Goal: Information Seeking & Learning: Find specific page/section

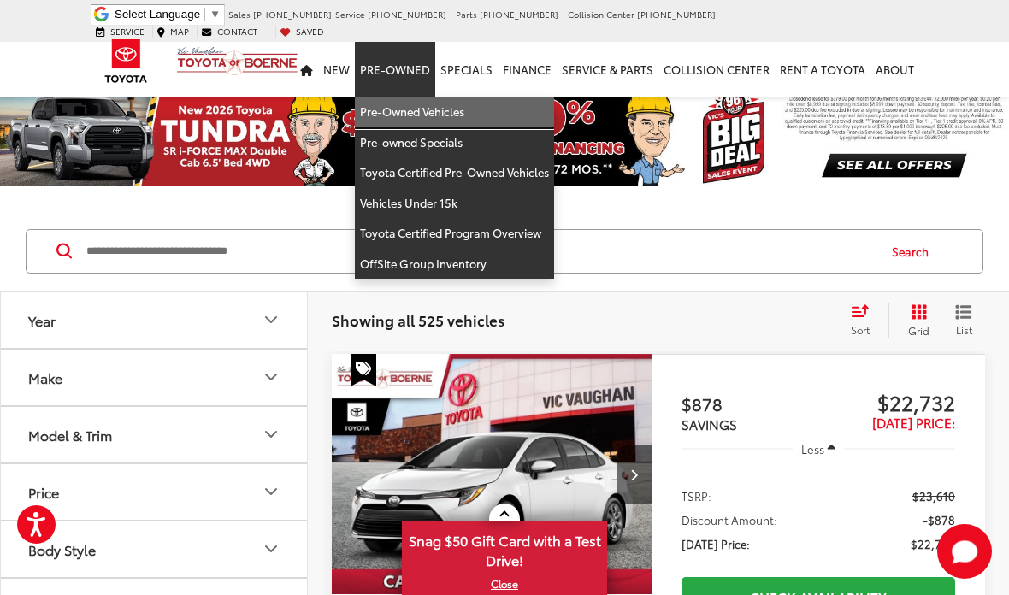
click at [497, 102] on link "Pre-Owned Vehicles" at bounding box center [454, 112] width 199 height 31
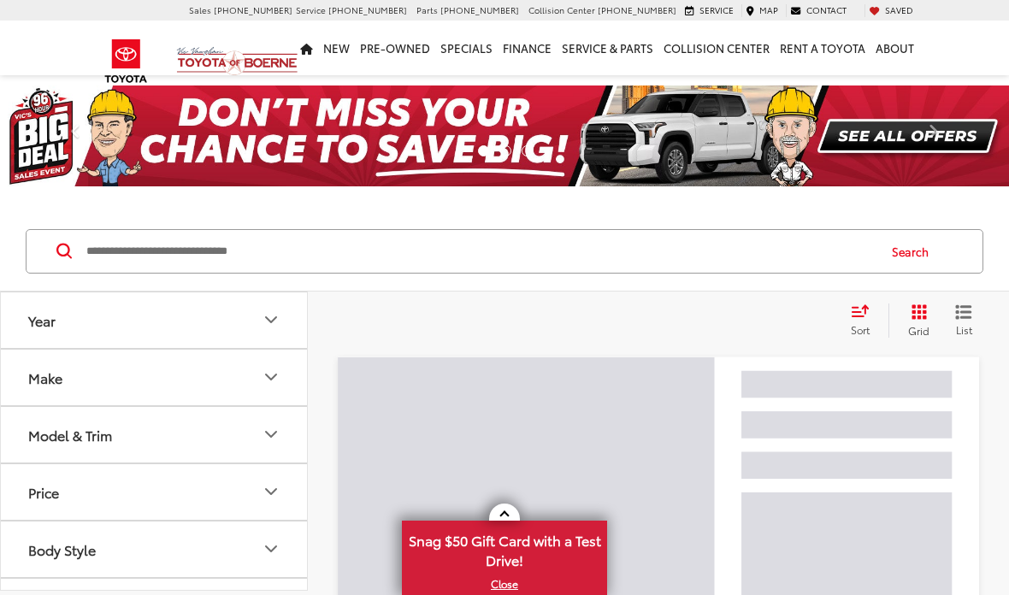
click at [470, 245] on input "Search by Make, Model, or Keyword" at bounding box center [480, 251] width 791 height 41
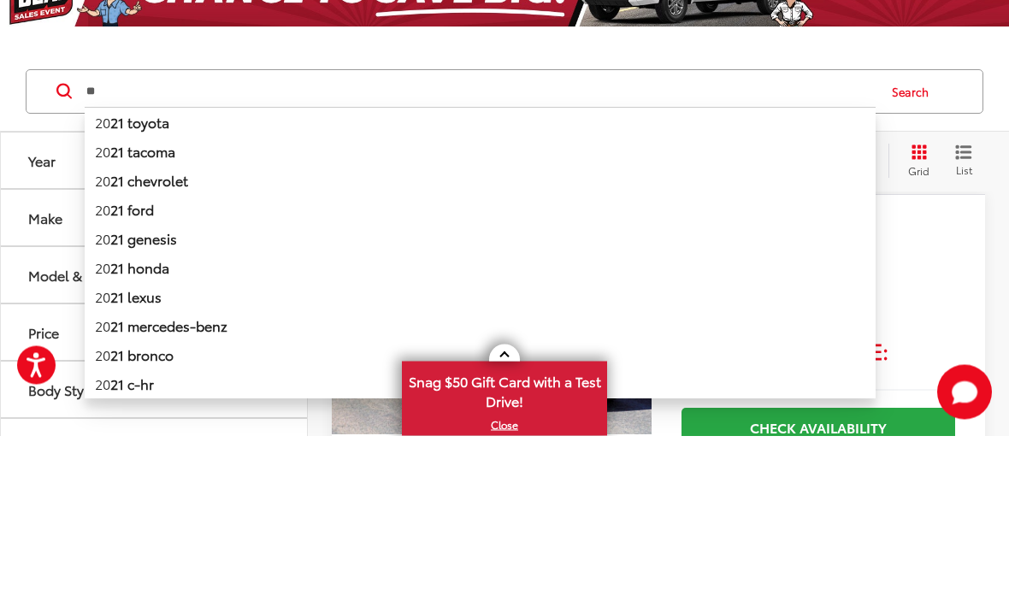
type input "*"
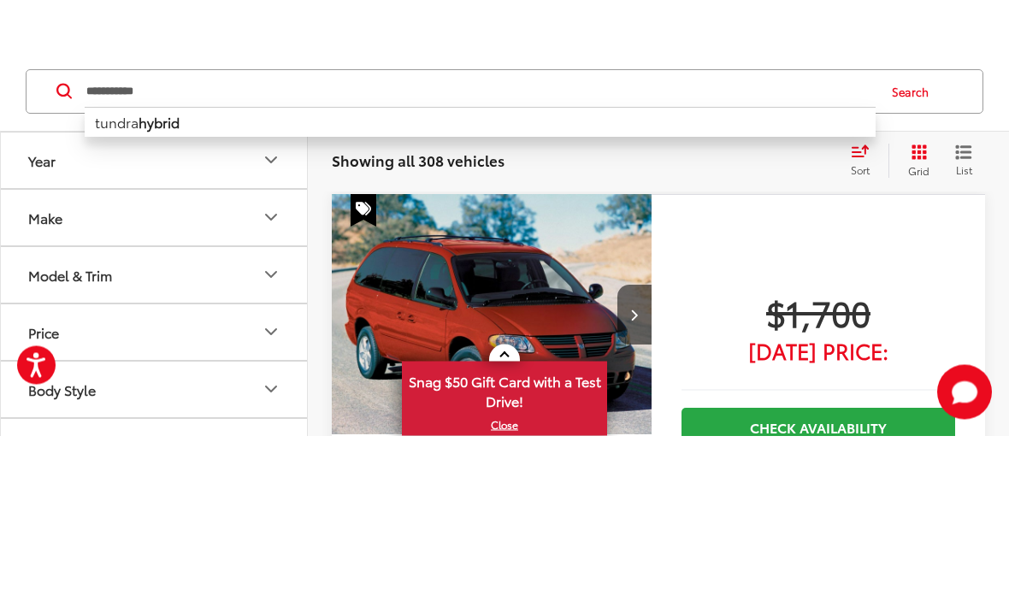
type input "**********"
click at [909, 304] on button "Grid" at bounding box center [916, 321] width 54 height 34
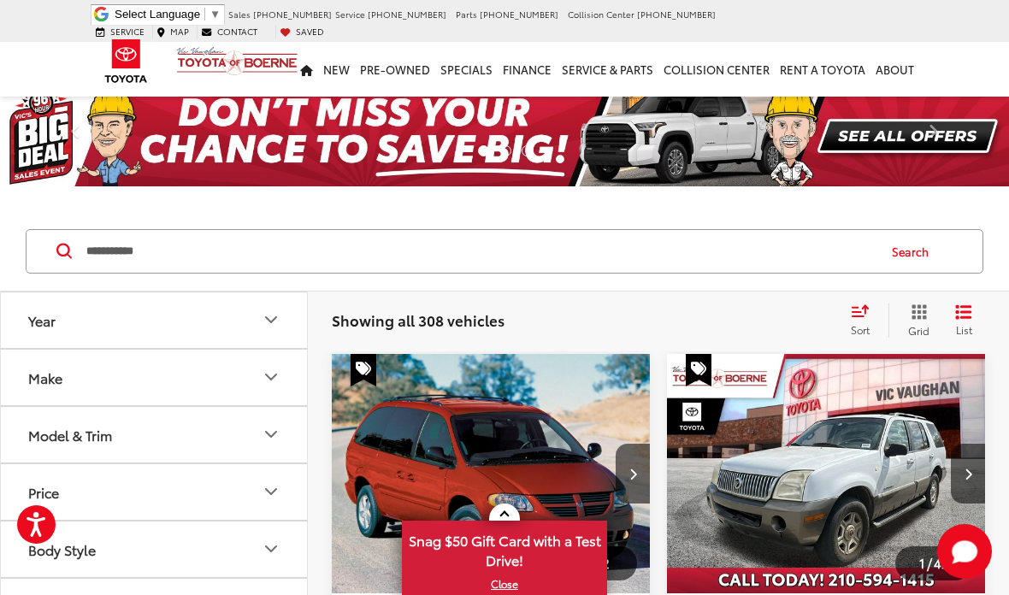
click at [905, 252] on button "Search" at bounding box center [915, 251] width 78 height 43
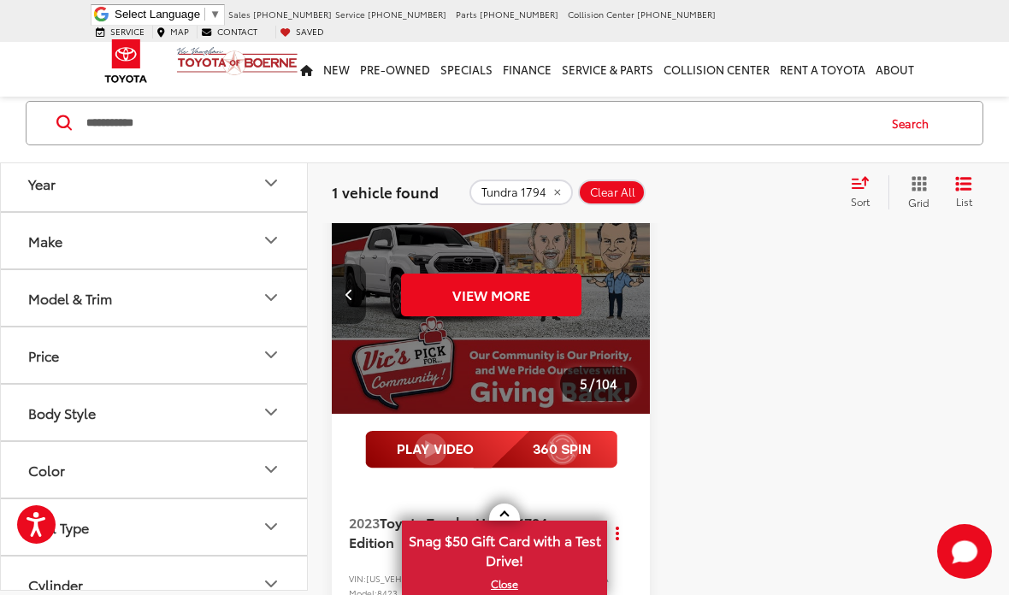
scroll to position [0, 1604]
